Goal: Browse casually

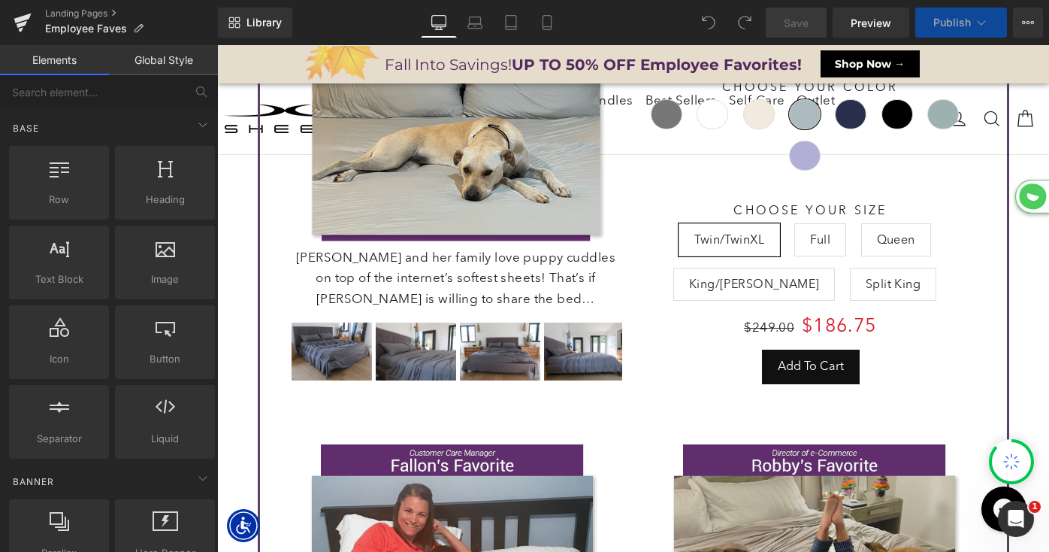
select select "XL"
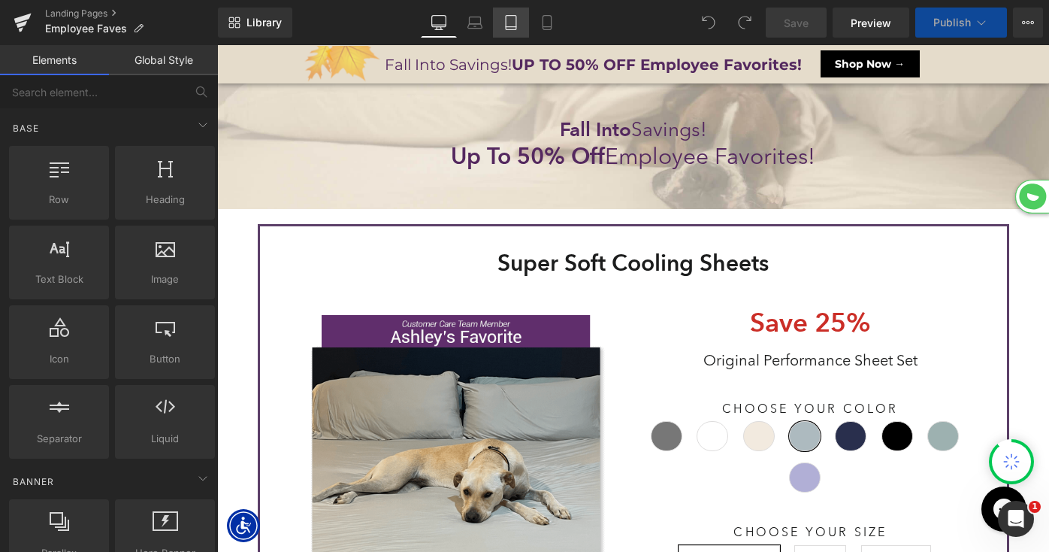
select select "M"
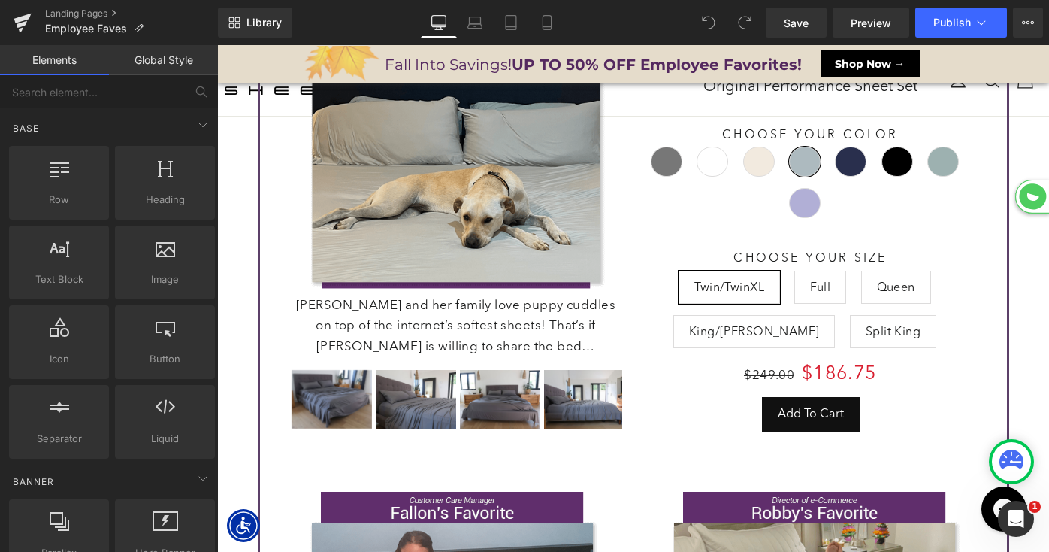
scroll to position [325, 0]
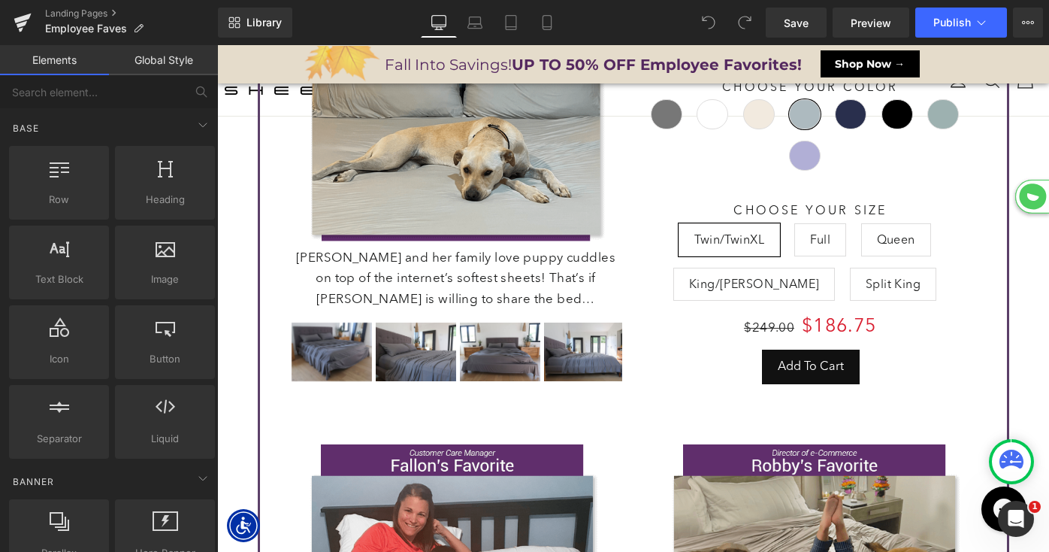
click at [408, 272] on div "[PERSON_NAME] and her family love puppy cuddles on top of the internet’s softes…" at bounding box center [456, 279] width 332 height 62
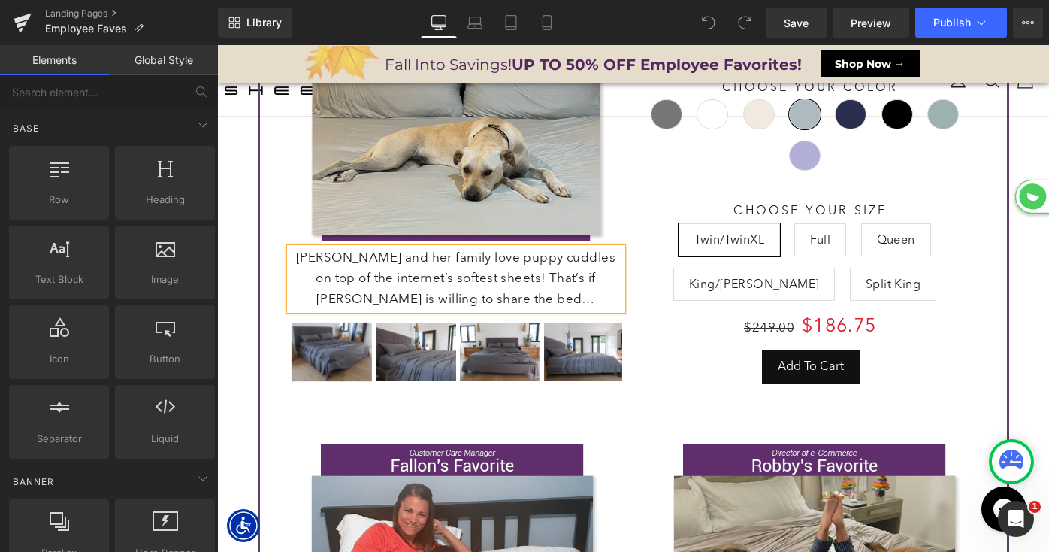
click at [408, 272] on p "[PERSON_NAME] and her family love puppy cuddles on top of the internet’s softes…" at bounding box center [456, 279] width 332 height 62
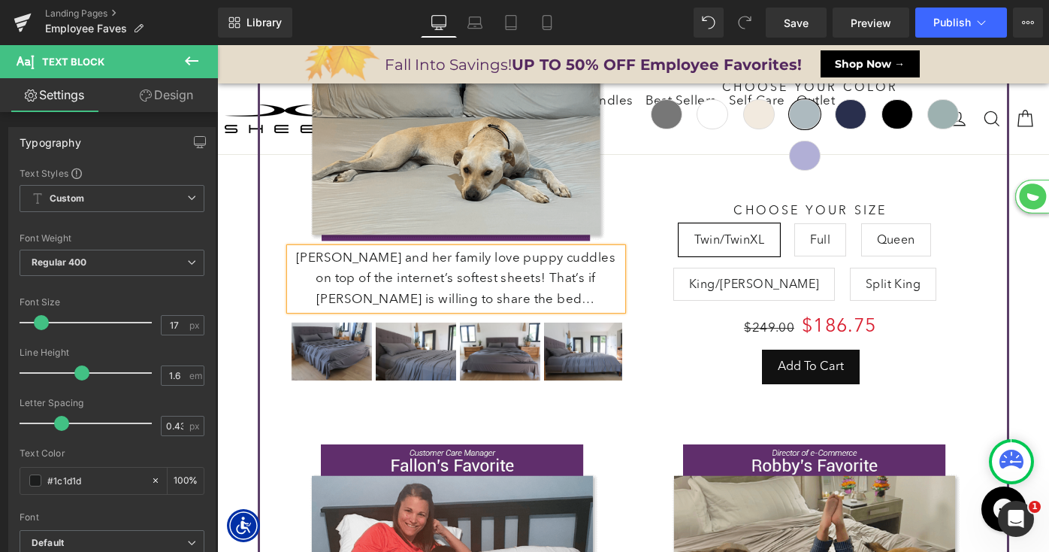
click at [505, 274] on p "[PERSON_NAME] and her family love puppy cuddles on top of the internet’s softes…" at bounding box center [456, 279] width 332 height 62
